Goal: Information Seeking & Learning: Learn about a topic

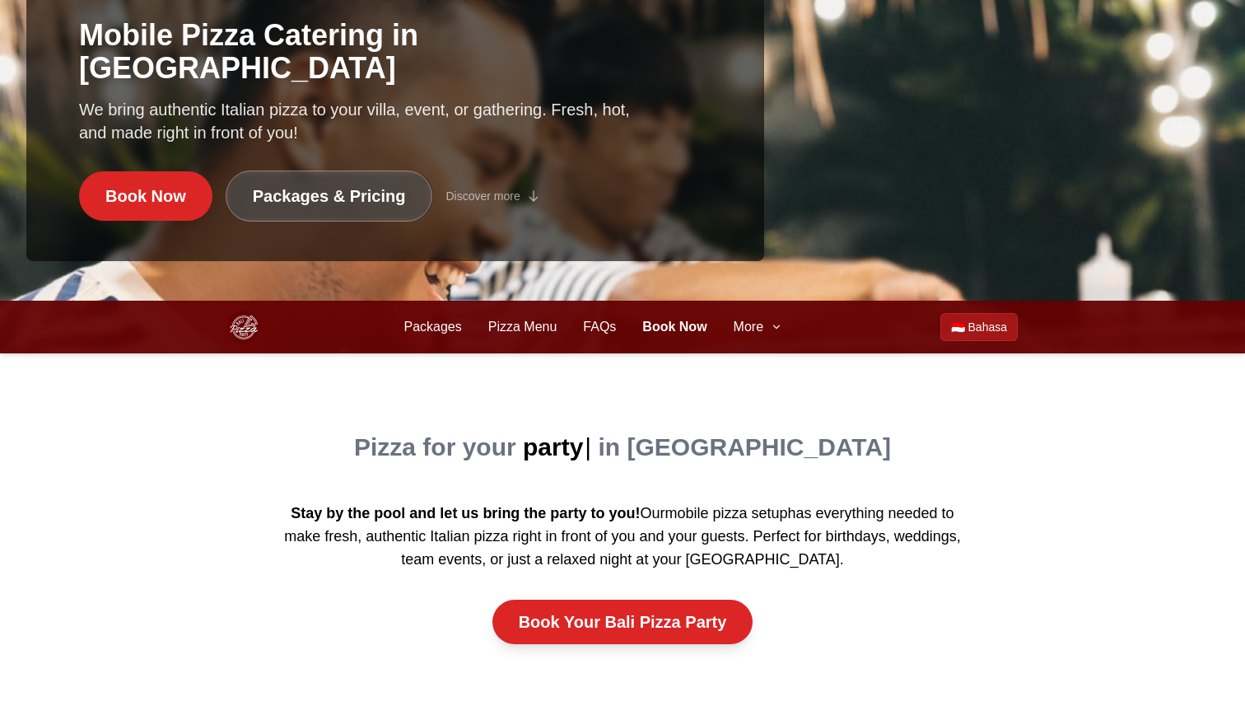
scroll to position [422, 0]
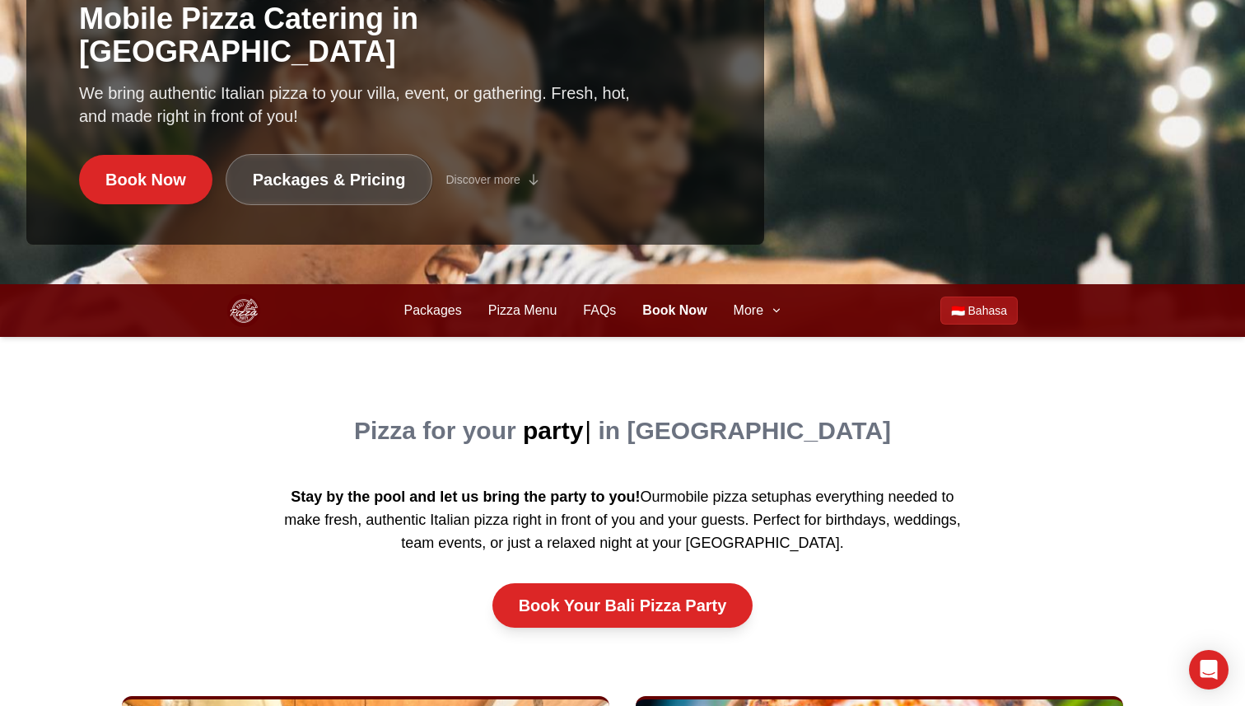
click at [736, 299] on div "Packages Pizza Menu Book Now Packages Pizza Menu FAQs Book Now More 🇮🇩 Bahasa" at bounding box center [622, 310] width 790 height 53
click at [752, 314] on span "More" at bounding box center [749, 310] width 30 height 20
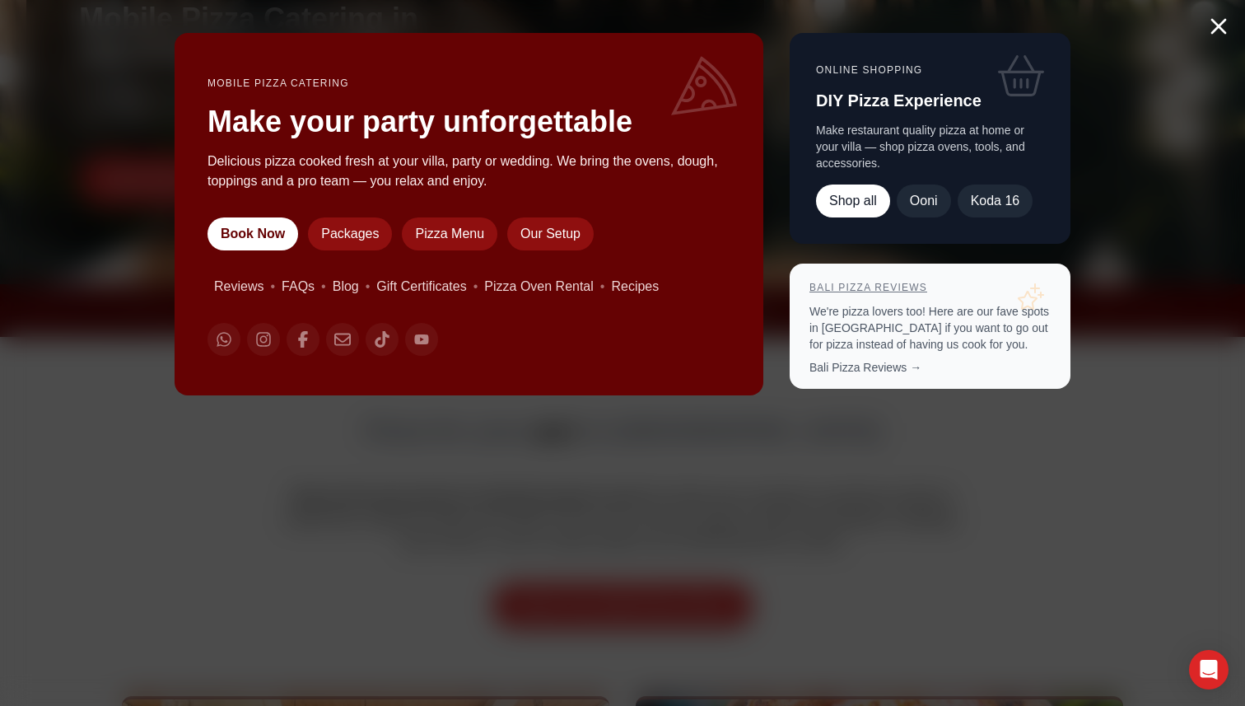
click at [873, 286] on link "Bali Pizza Reviews" at bounding box center [868, 288] width 118 height 12
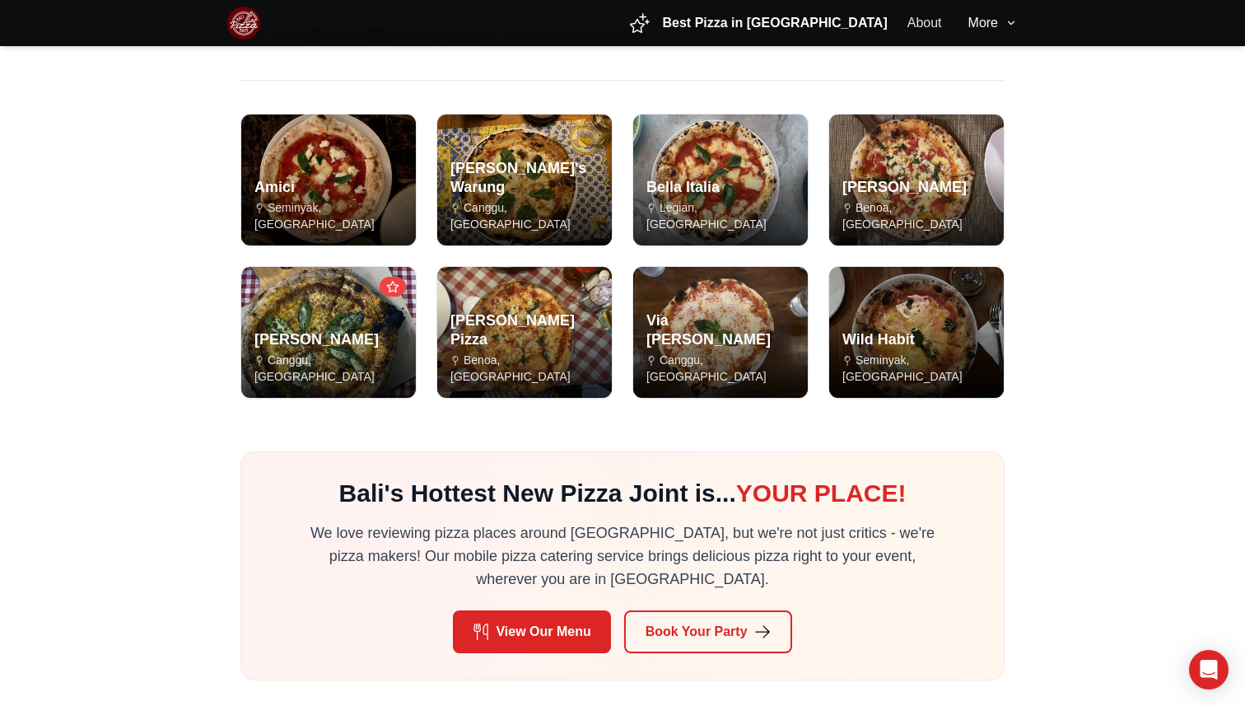
scroll to position [153, 0]
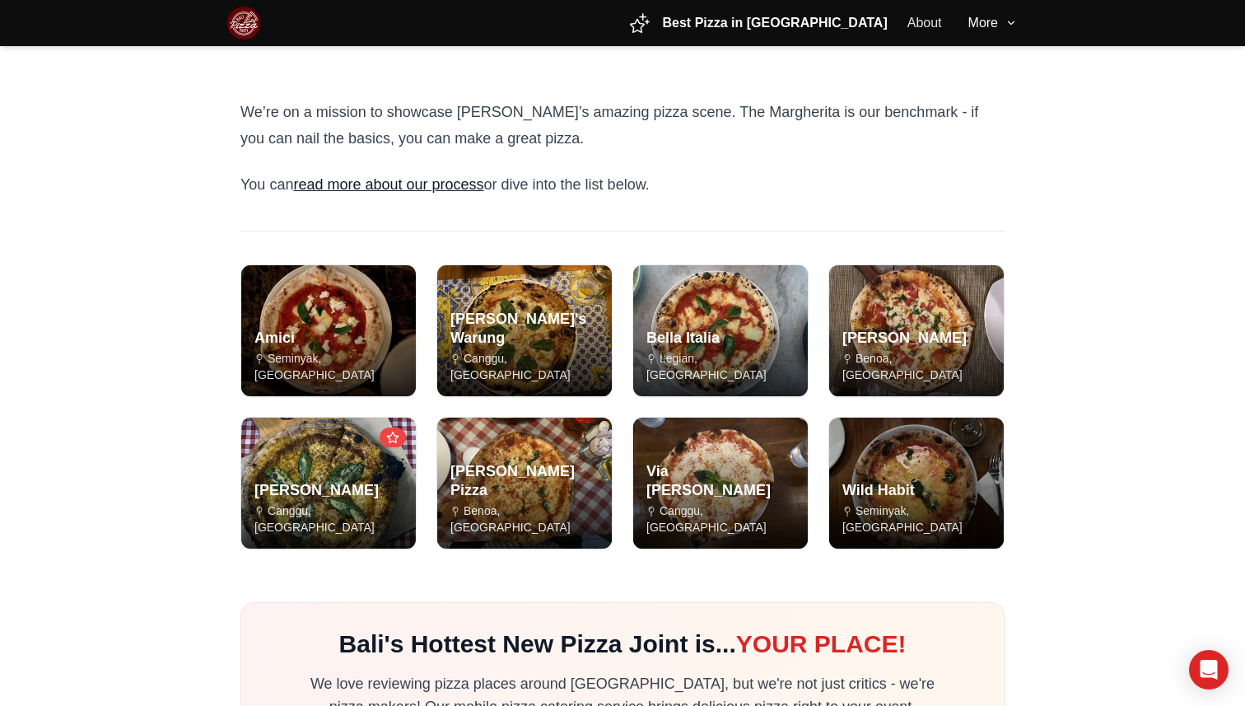
click at [391, 183] on link "read more about our process" at bounding box center [388, 184] width 190 height 16
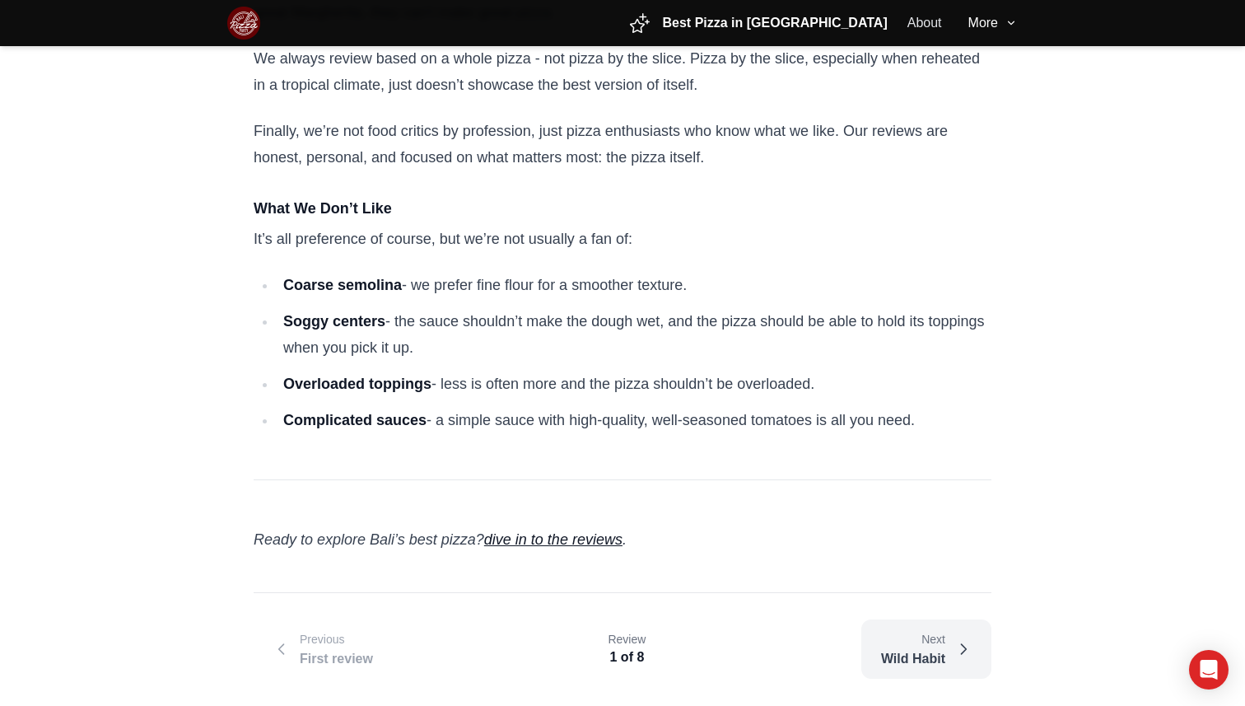
scroll to position [1039, 0]
